Goal: Navigation & Orientation: Find specific page/section

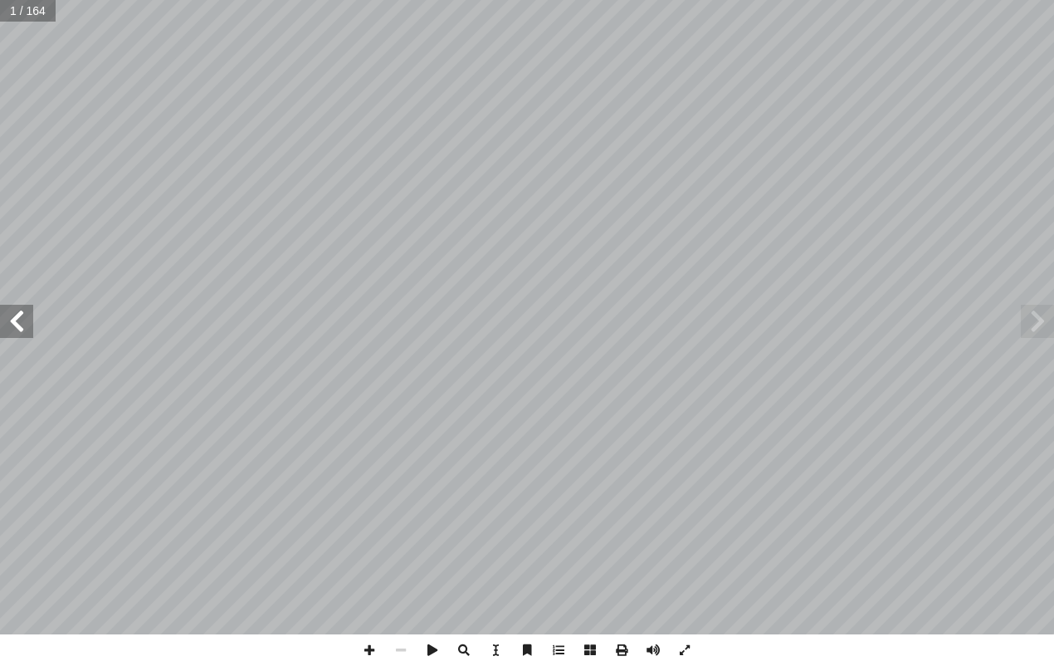
click at [34, 10] on input "text" at bounding box center [28, 11] width 56 height 22
type input "*"
type input "**"
click at [31, 329] on span at bounding box center [16, 321] width 33 height 33
click at [9, 322] on span at bounding box center [16, 321] width 33 height 33
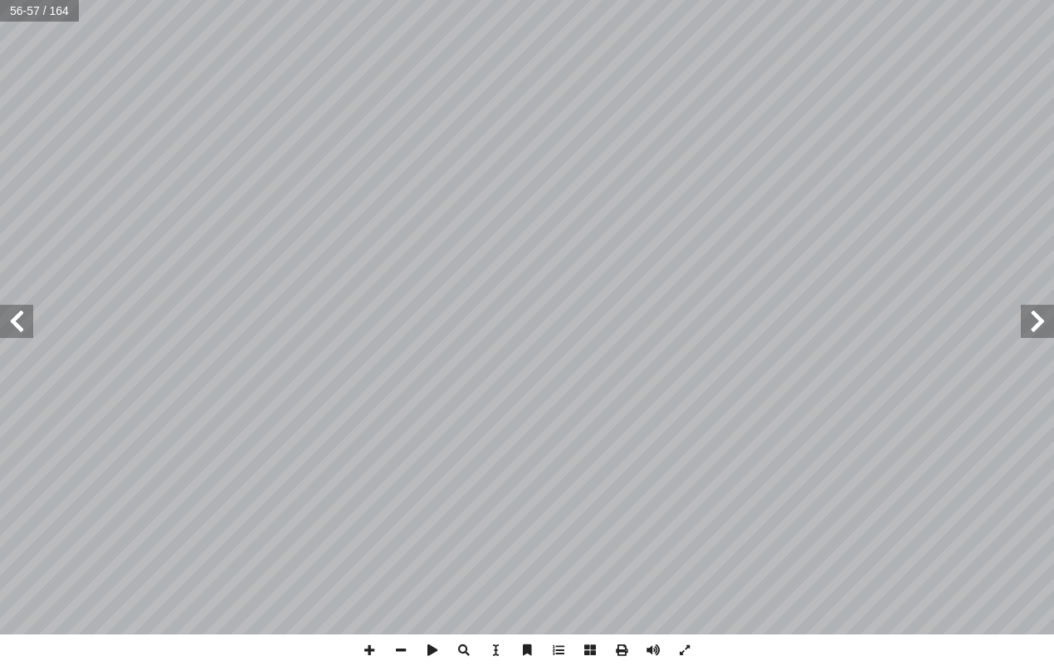
click at [793, 652] on div ": ُ ش ِ ناق ُ ن َ ، و َ ة َ ح ْ و َّ الل ُ ل َّ م أ ا َ ت َ ن ٥٢ ٥٣ 56-57 / 164" at bounding box center [527, 333] width 1054 height 666
click at [26, 328] on span at bounding box center [16, 321] width 33 height 33
